Goal: Check status: Check status

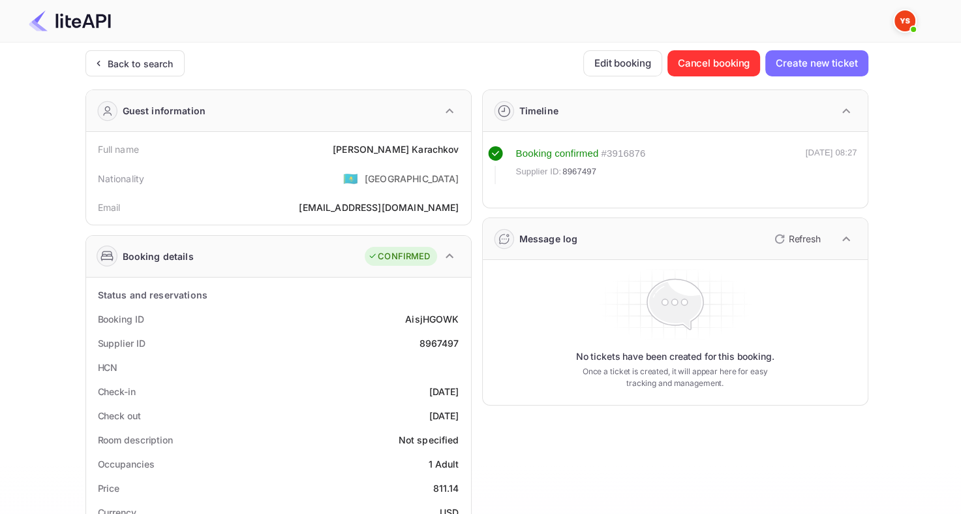
click at [168, 72] on div "Back to search" at bounding box center [134, 63] width 99 height 26
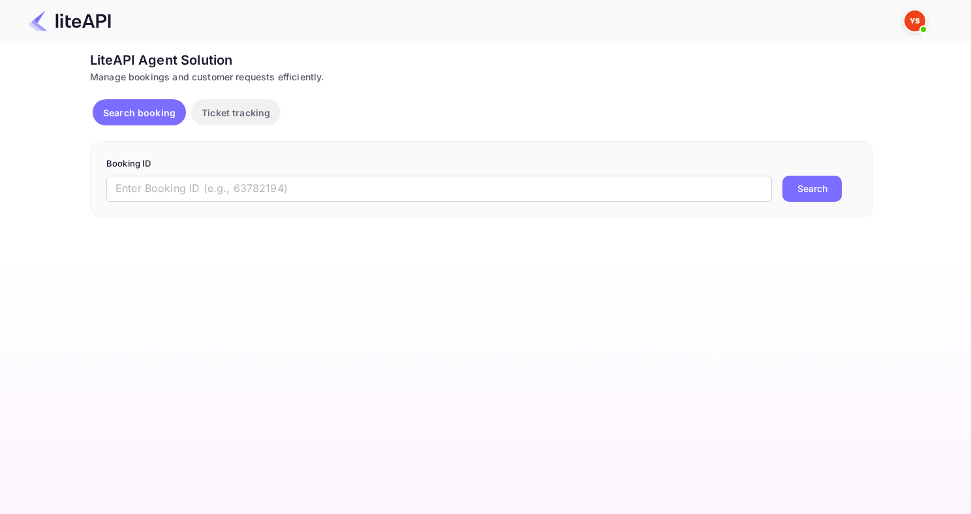
click at [204, 174] on form "Booking ID ​ Search" at bounding box center [481, 179] width 751 height 44
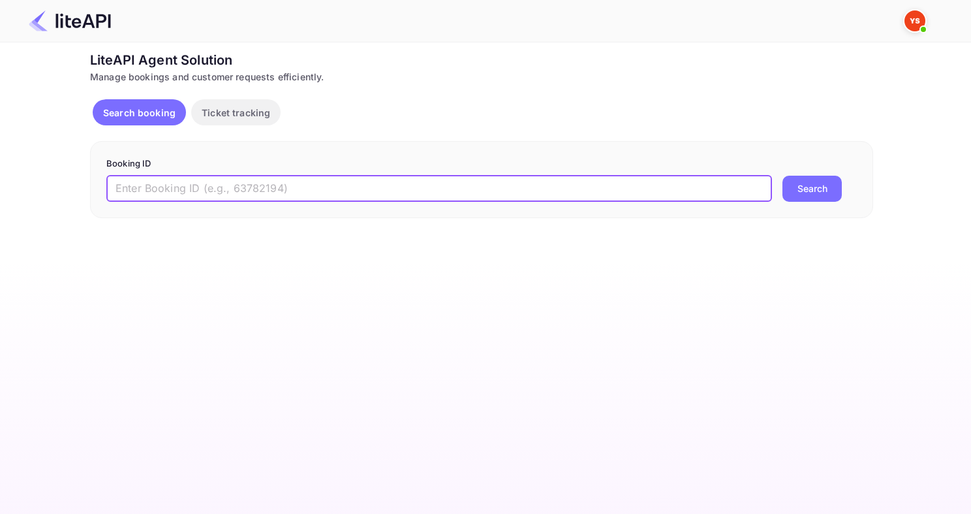
click at [196, 187] on input "text" at bounding box center [439, 189] width 666 height 26
paste input "8967541"
type input "8967541"
click at [783, 176] on button "Search" at bounding box center [812, 189] width 59 height 26
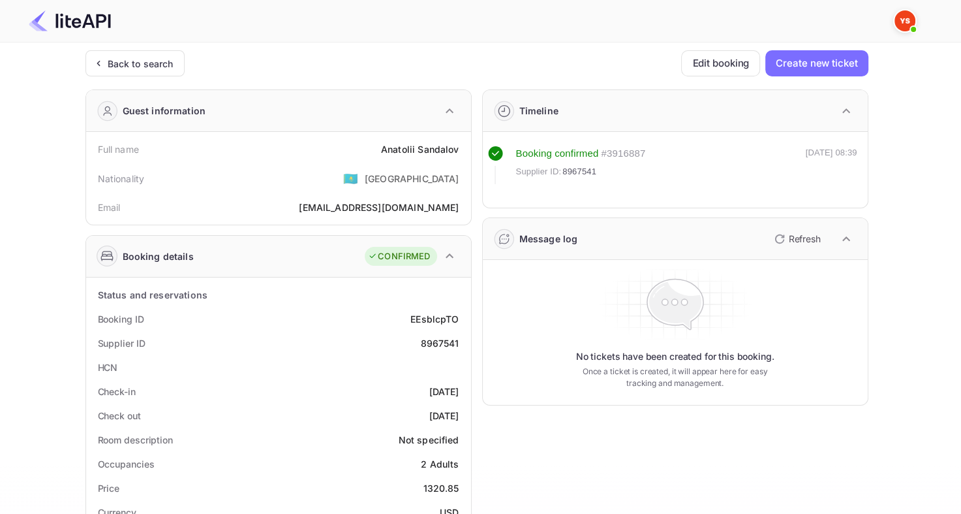
click at [432, 347] on div "8967541" at bounding box center [439, 343] width 39 height 14
copy div "8967541"
drag, startPoint x: 382, startPoint y: 141, endPoint x: 469, endPoint y: 149, distance: 87.8
click at [469, 149] on div "Full name [PERSON_NAME] Nationality 🇰🇿 [DEMOGRAPHIC_DATA] Email [EMAIL_ADDRESS]…" at bounding box center [278, 178] width 385 height 93
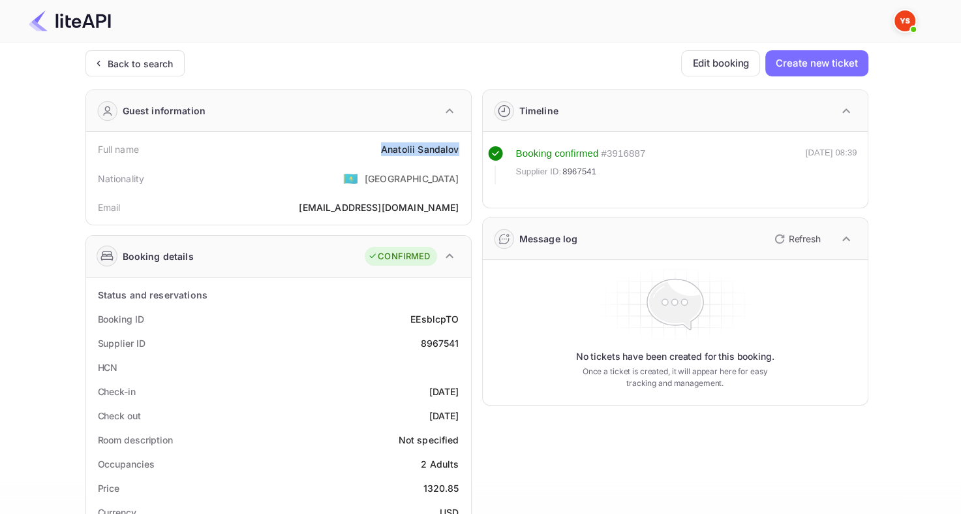
copy div "[PERSON_NAME]"
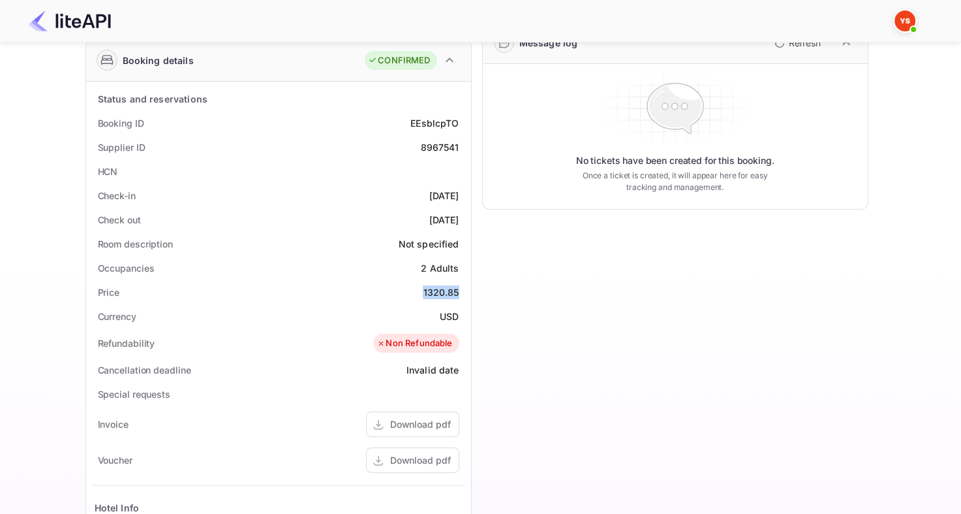
drag, startPoint x: 420, startPoint y: 286, endPoint x: 466, endPoint y: 288, distance: 46.4
click at [466, 288] on div "Status and reservations Booking ID EEsblcpTO Supplier ID 8967541 HCN Check-in […" at bounding box center [278, 405] width 385 height 647
copy div "1320.85"
click at [436, 144] on div "8967541" at bounding box center [439, 147] width 39 height 14
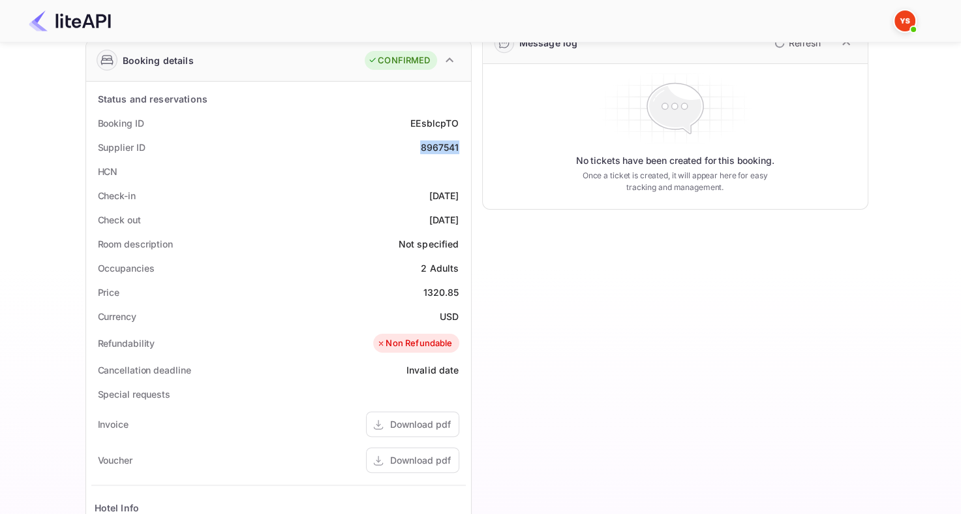
copy div "8967541"
